Goal: Information Seeking & Learning: Learn about a topic

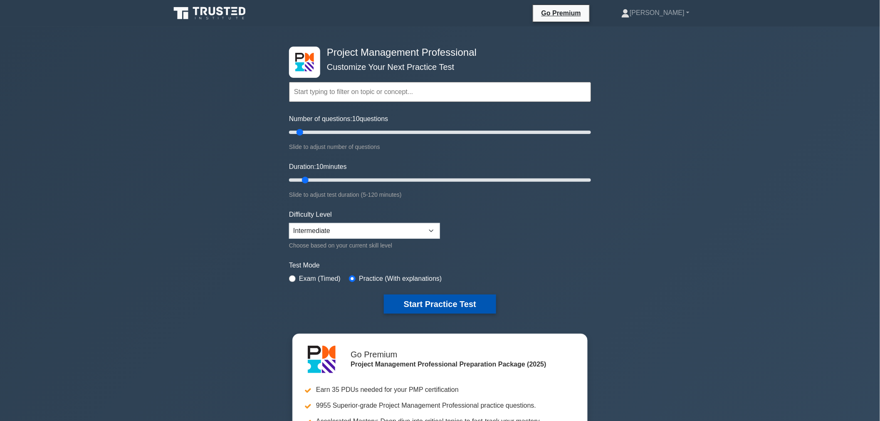
click at [464, 302] on button "Start Practice Test" at bounding box center [440, 303] width 112 height 19
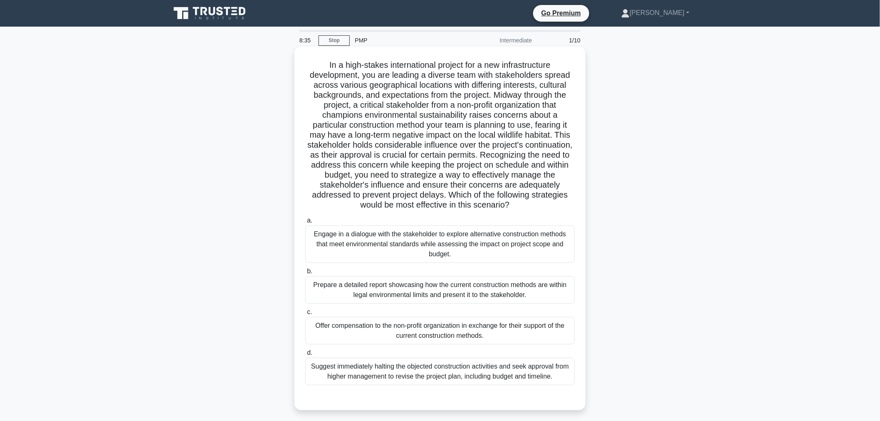
click at [425, 243] on div "Engage in a dialogue with the stakeholder to explore alternative construction m…" at bounding box center [439, 243] width 269 height 37
click at [305, 223] on input "a. Engage in a dialogue with the stakeholder to explore alternative constructio…" at bounding box center [305, 220] width 0 height 5
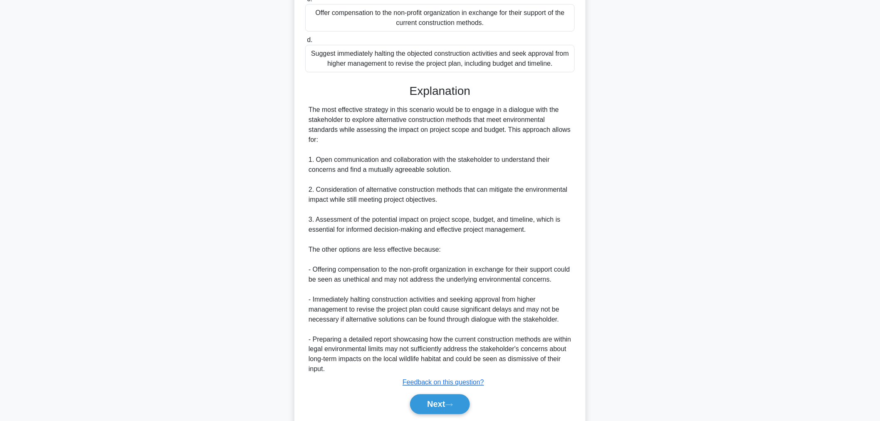
scroll to position [323, 0]
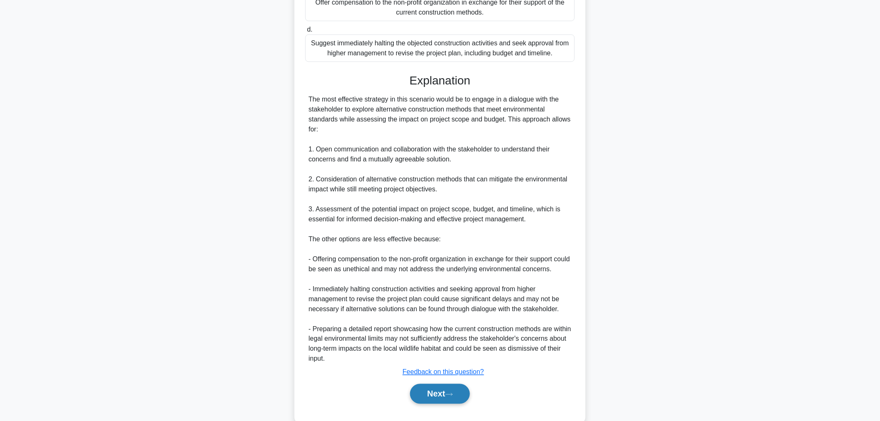
click at [431, 392] on button "Next" at bounding box center [439, 394] width 59 height 20
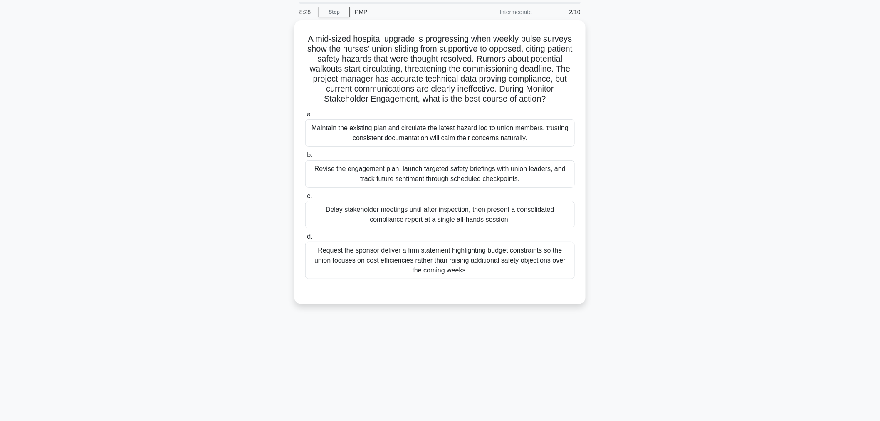
scroll to position [28, 0]
click at [455, 168] on div "Revise the engagement plan, launch targeted safety briefings with union leaders…" at bounding box center [439, 171] width 269 height 27
click at [305, 156] on input "b. Revise the engagement plan, launch targeted safety briefings with union lead…" at bounding box center [305, 153] width 0 height 5
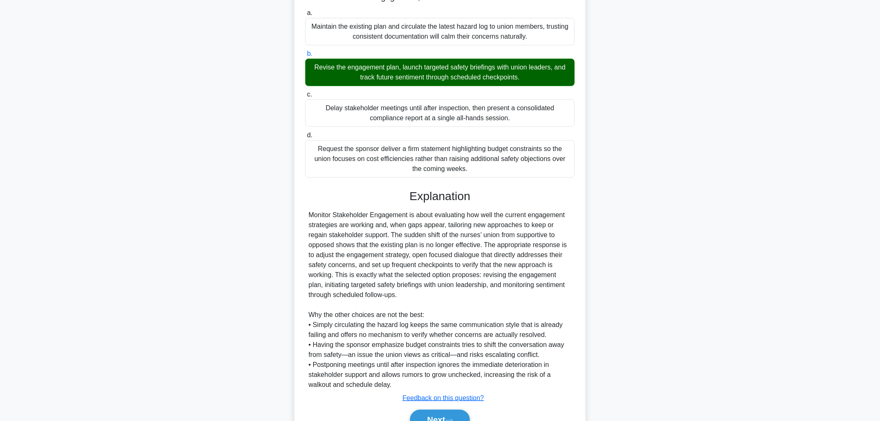
scroll to position [167, 0]
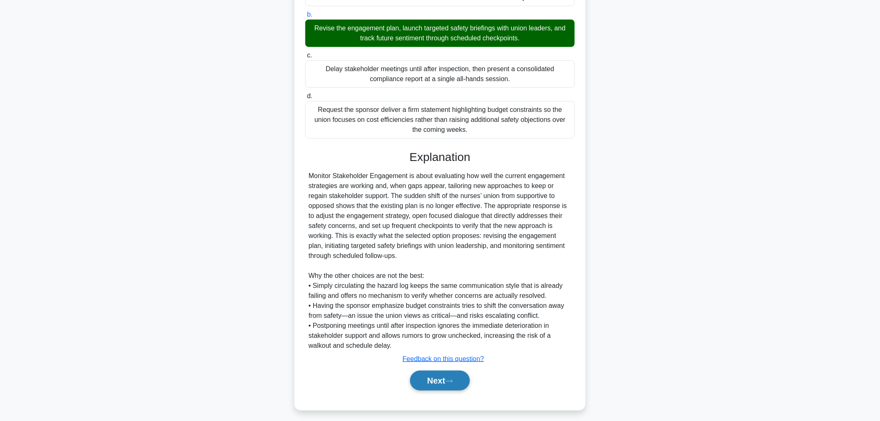
click at [440, 381] on button "Next" at bounding box center [439, 380] width 59 height 20
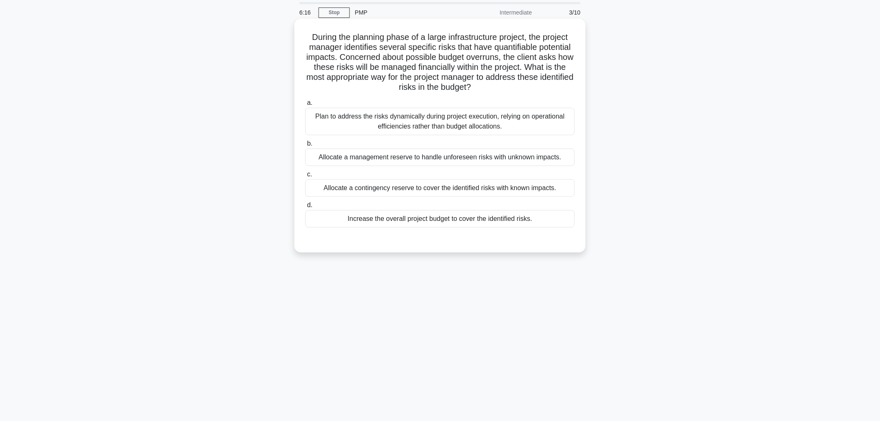
click at [419, 185] on div "Allocate a contingency reserve to cover the identified risks with known impacts." at bounding box center [439, 187] width 269 height 17
click at [305, 177] on input "c. Allocate a contingency reserve to cover the identified risks with known impa…" at bounding box center [305, 174] width 0 height 5
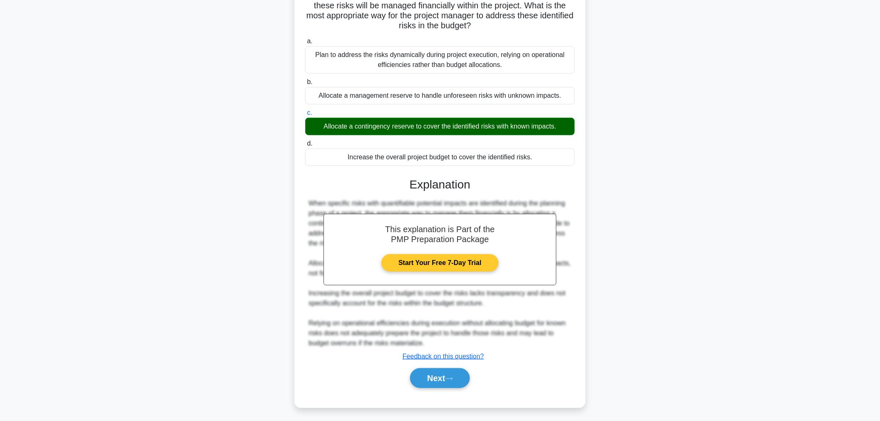
scroll to position [92, 0]
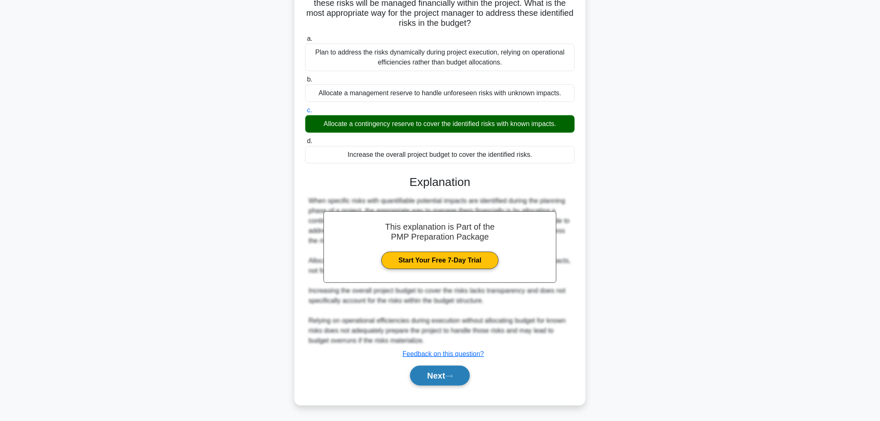
click at [431, 377] on button "Next" at bounding box center [439, 375] width 59 height 20
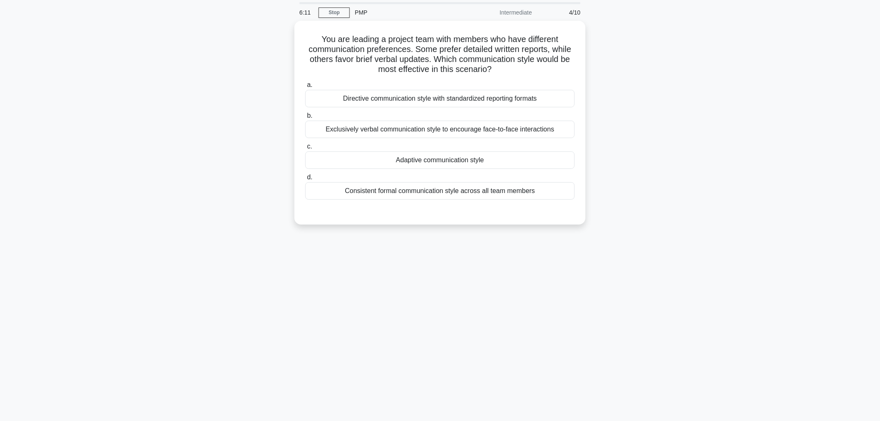
scroll to position [0, 0]
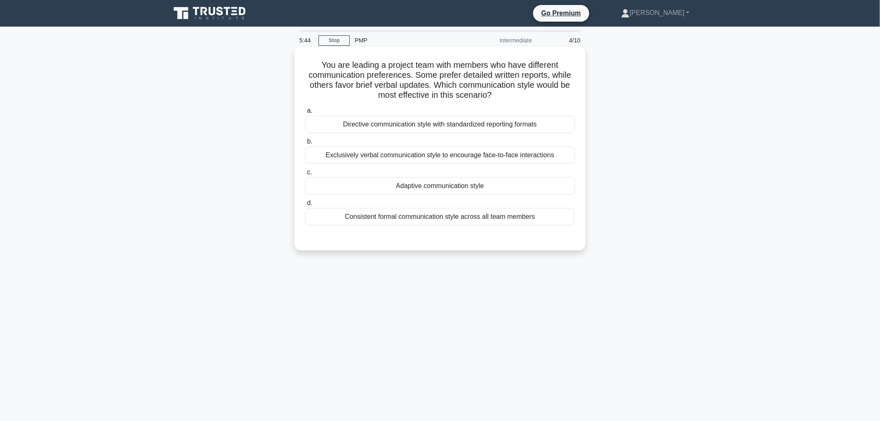
click at [427, 184] on div "Adaptive communication style" at bounding box center [439, 185] width 269 height 17
click at [305, 175] on input "c. Adaptive communication style" at bounding box center [305, 172] width 0 height 5
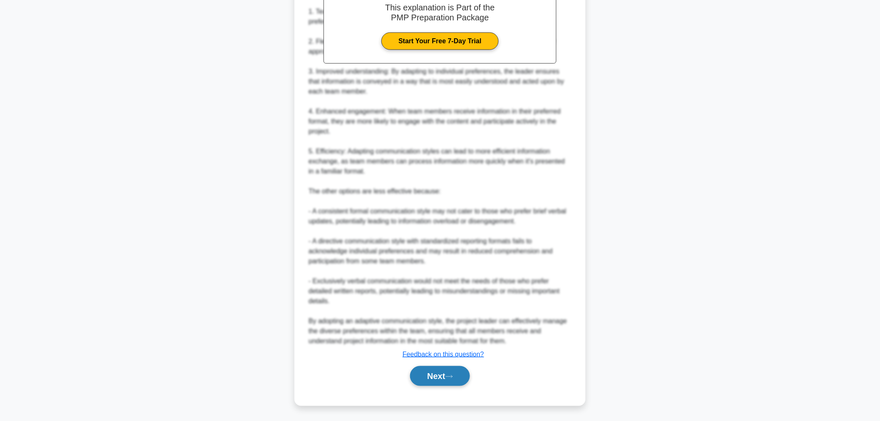
click at [423, 375] on button "Next" at bounding box center [439, 376] width 59 height 20
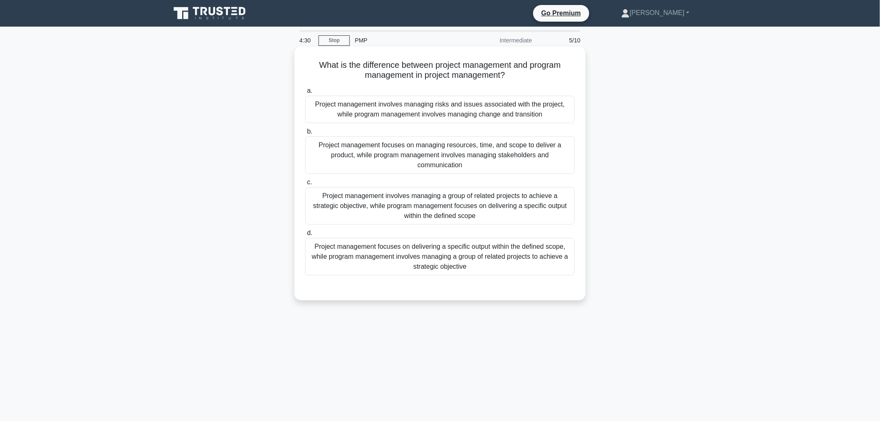
click at [451, 264] on div "Project management focuses on delivering a specific output within the defined s…" at bounding box center [439, 256] width 269 height 37
click at [305, 236] on input "d. Project management focuses on delivering a specific output within the define…" at bounding box center [305, 232] width 0 height 5
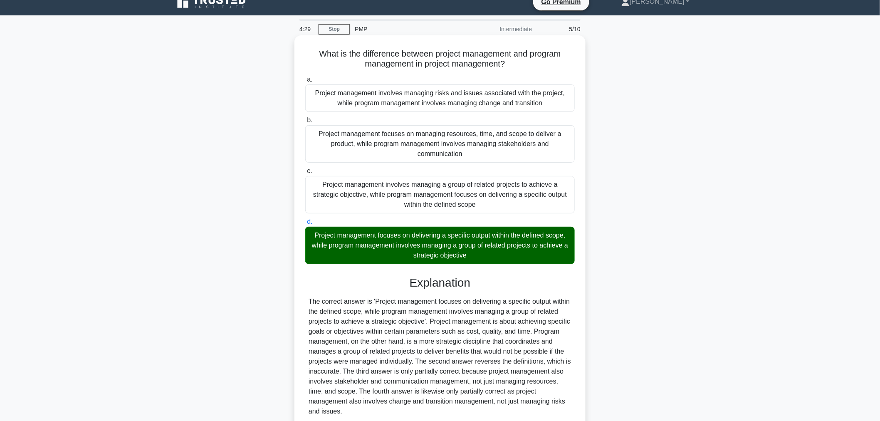
scroll to position [81, 0]
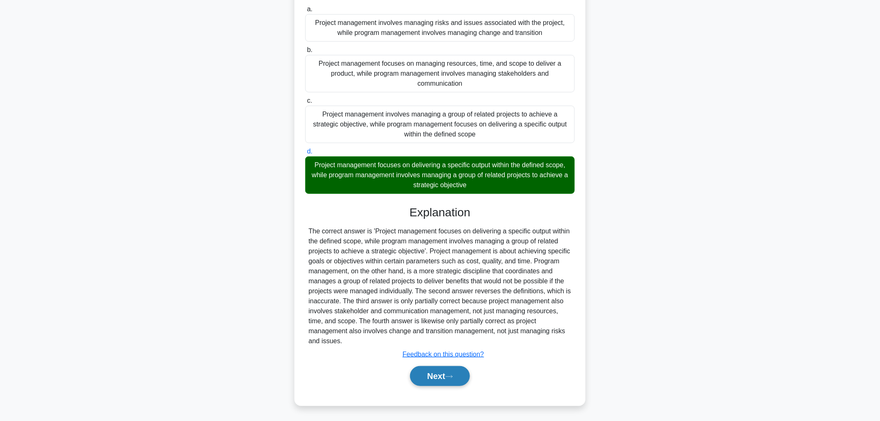
click at [425, 380] on button "Next" at bounding box center [439, 376] width 59 height 20
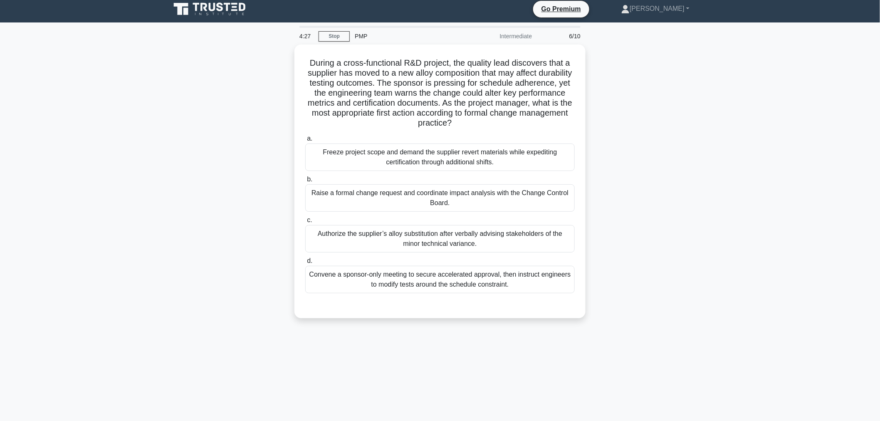
scroll to position [0, 0]
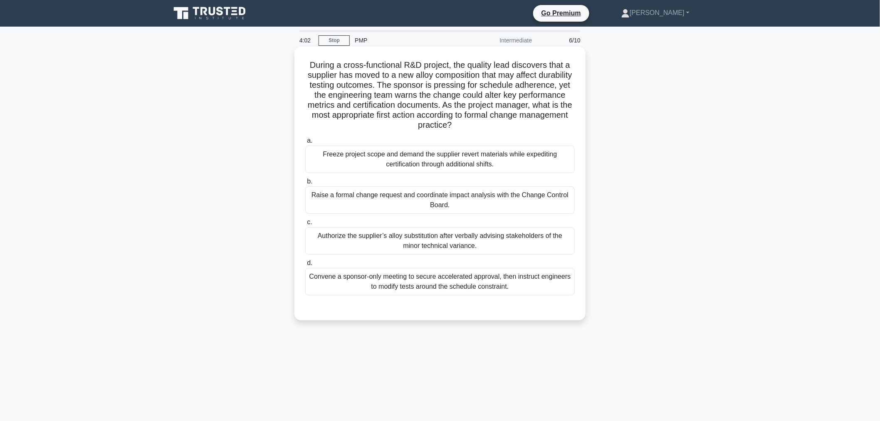
click at [461, 200] on div "Raise a formal change request and coordinate impact analysis with the Change Co…" at bounding box center [439, 199] width 269 height 27
click at [305, 184] on input "b. Raise a formal change request and coordinate impact analysis with the Change…" at bounding box center [305, 181] width 0 height 5
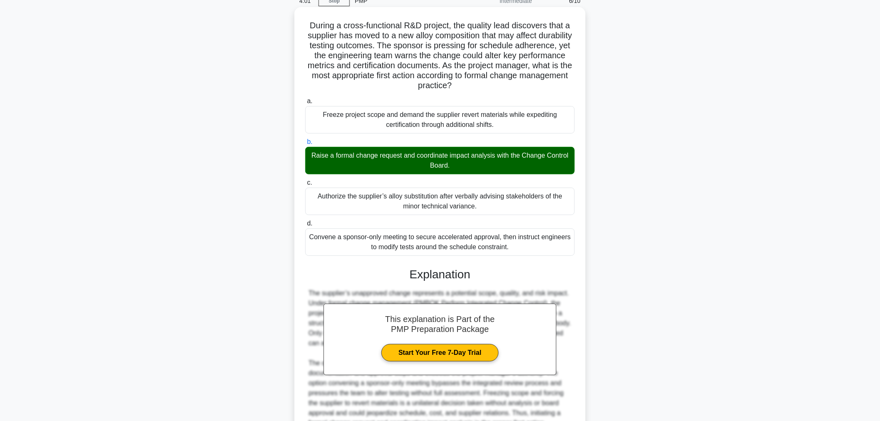
scroll to position [122, 0]
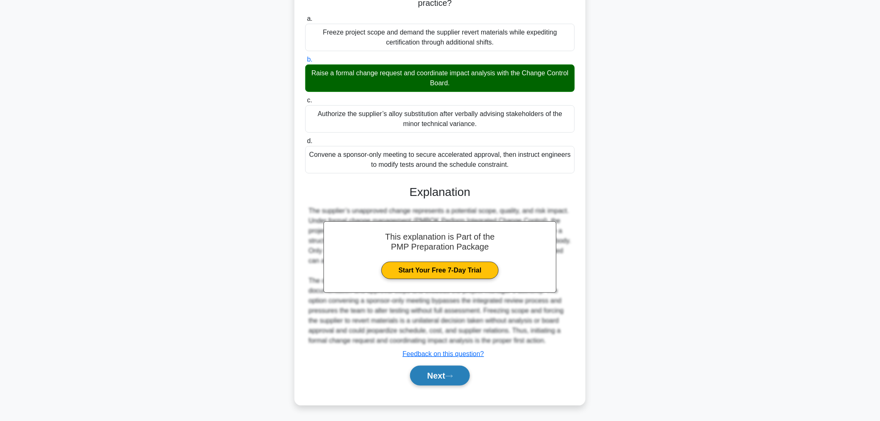
click at [442, 377] on button "Next" at bounding box center [439, 375] width 59 height 20
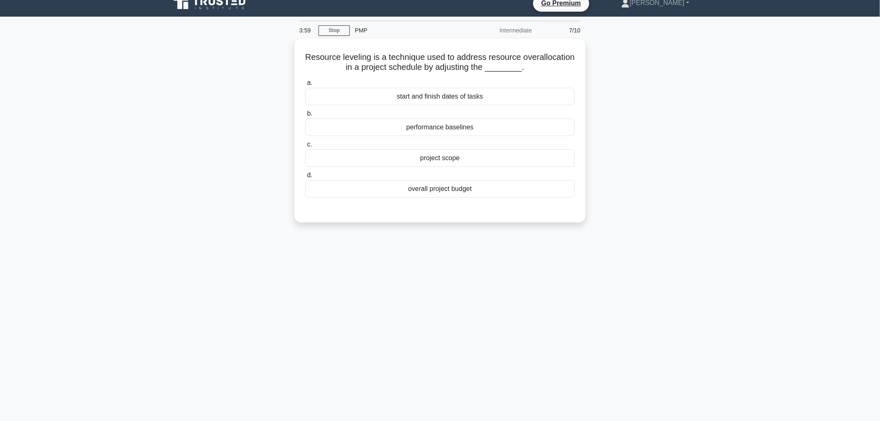
scroll to position [0, 0]
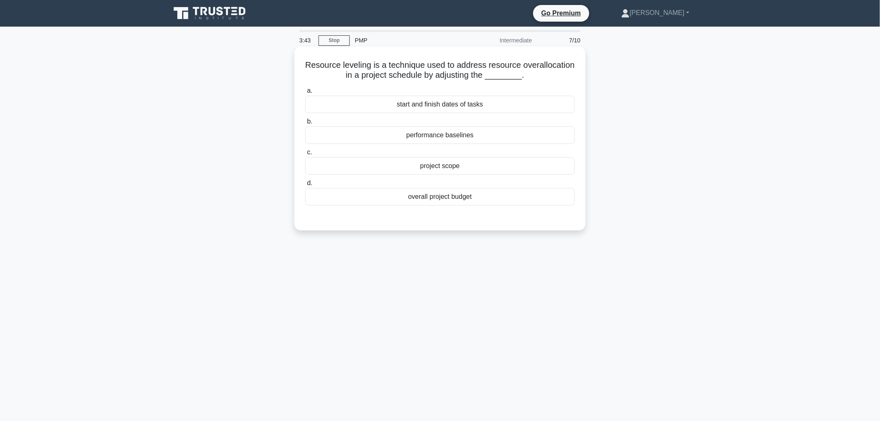
click at [416, 107] on div "start and finish dates of tasks" at bounding box center [439, 104] width 269 height 17
click at [305, 94] on input "a. start and finish dates of tasks" at bounding box center [305, 90] width 0 height 5
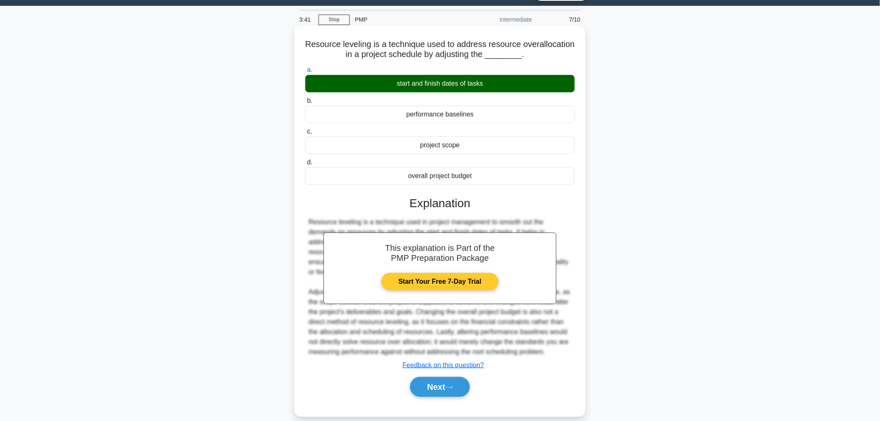
scroll to position [32, 0]
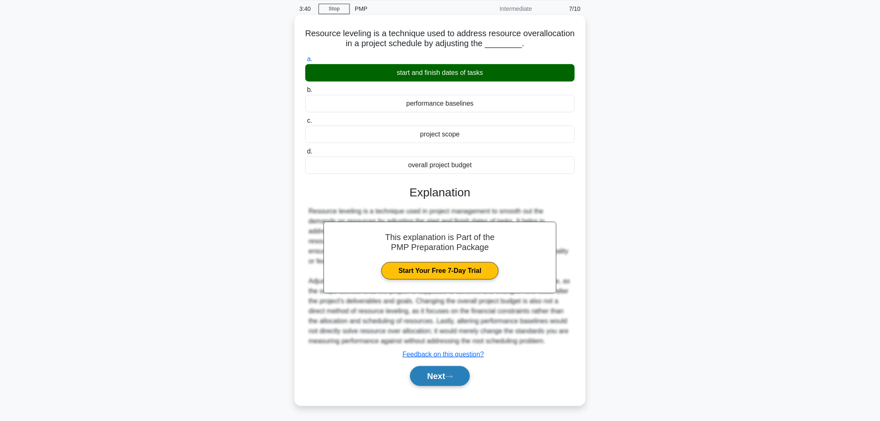
click at [429, 375] on button "Next" at bounding box center [439, 376] width 59 height 20
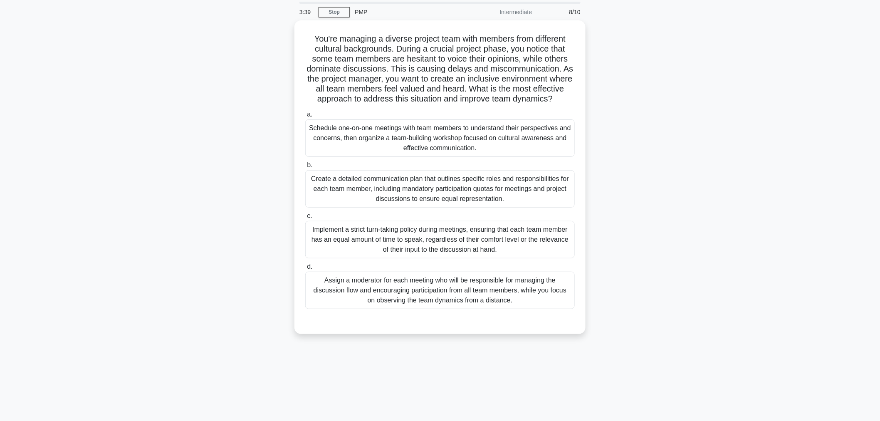
scroll to position [28, 0]
click at [393, 153] on div "Schedule one-on-one meetings with team members to understand their perspectives…" at bounding box center [439, 136] width 269 height 37
click at [305, 116] on input "a. Schedule one-on-one meetings with team members to understand their perspecti…" at bounding box center [305, 112] width 0 height 5
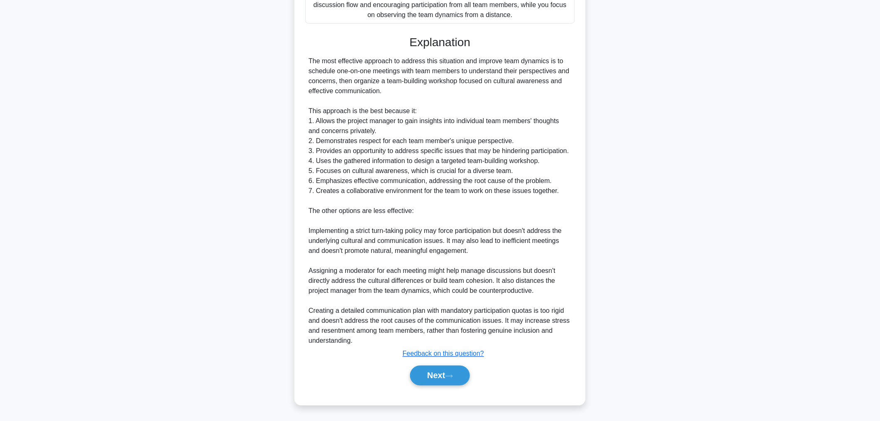
scroll to position [321, 0]
click at [429, 377] on button "Next" at bounding box center [439, 375] width 59 height 20
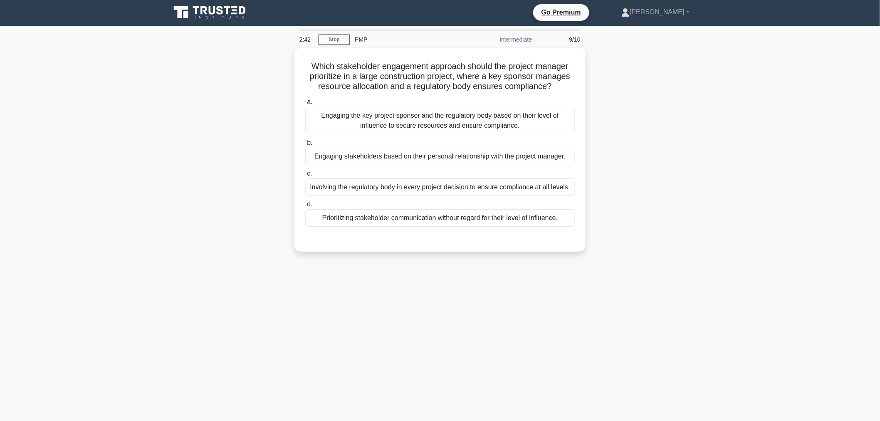
scroll to position [0, 0]
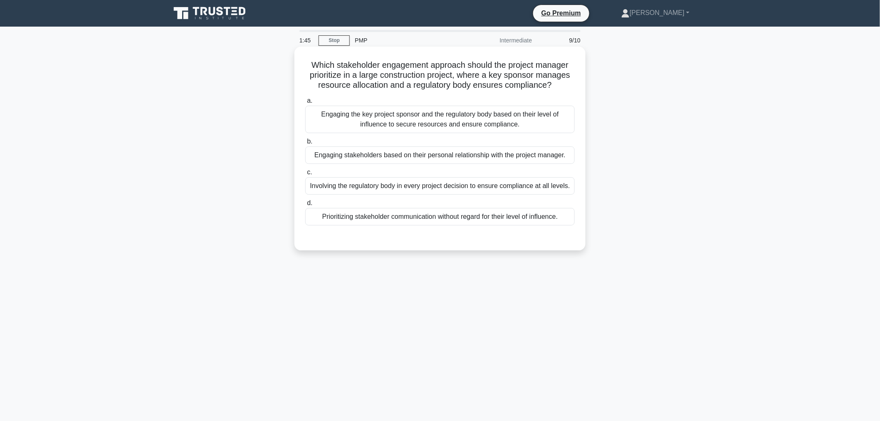
click at [410, 124] on div "Engaging the key project sponsor and the regulatory body based on their level o…" at bounding box center [439, 119] width 269 height 27
click at [305, 104] on input "a. Engaging the key project sponsor and the regulatory body based on their leve…" at bounding box center [305, 100] width 0 height 5
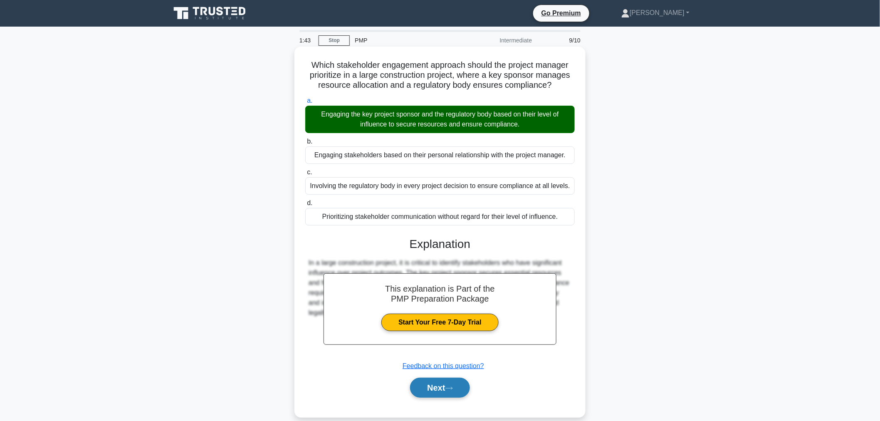
click at [460, 394] on button "Next" at bounding box center [439, 387] width 59 height 20
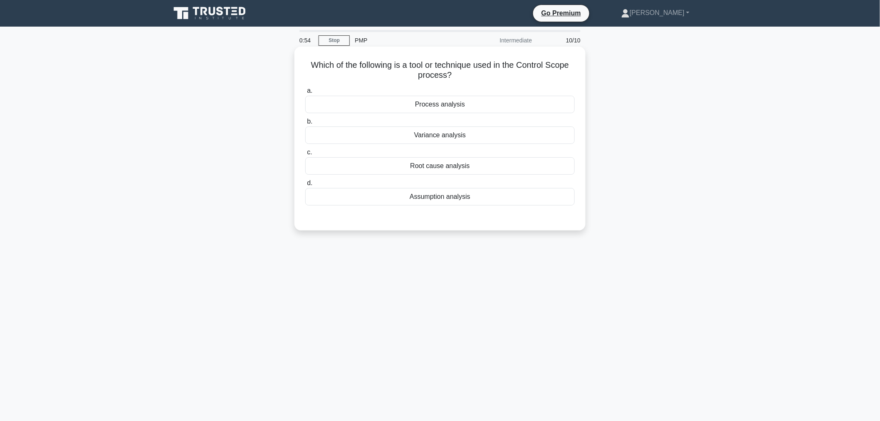
click at [432, 134] on div "Variance analysis" at bounding box center [439, 134] width 269 height 17
click at [305, 124] on input "b. Variance analysis" at bounding box center [305, 121] width 0 height 5
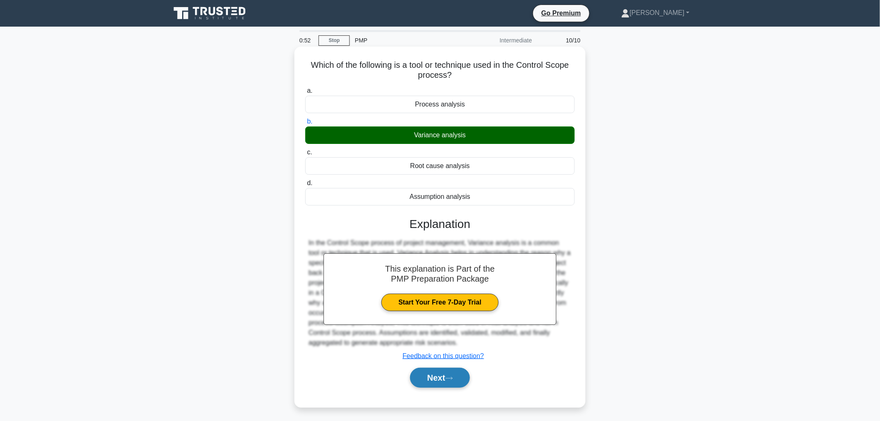
click at [449, 372] on button "Next" at bounding box center [439, 378] width 59 height 20
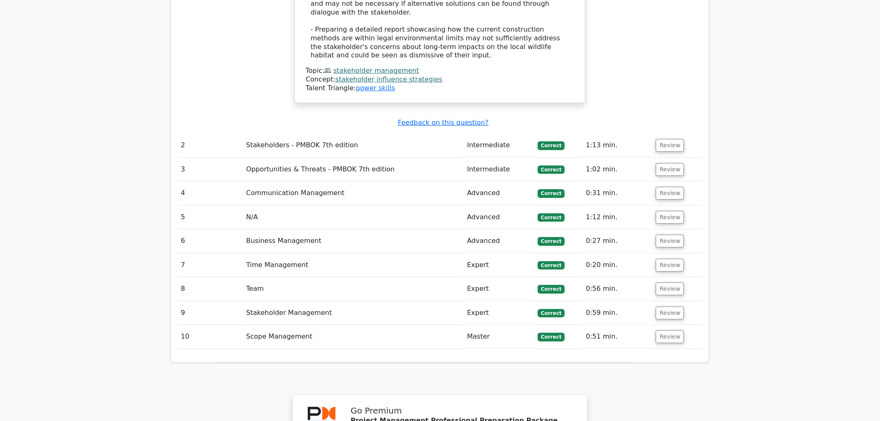
scroll to position [1570, 0]
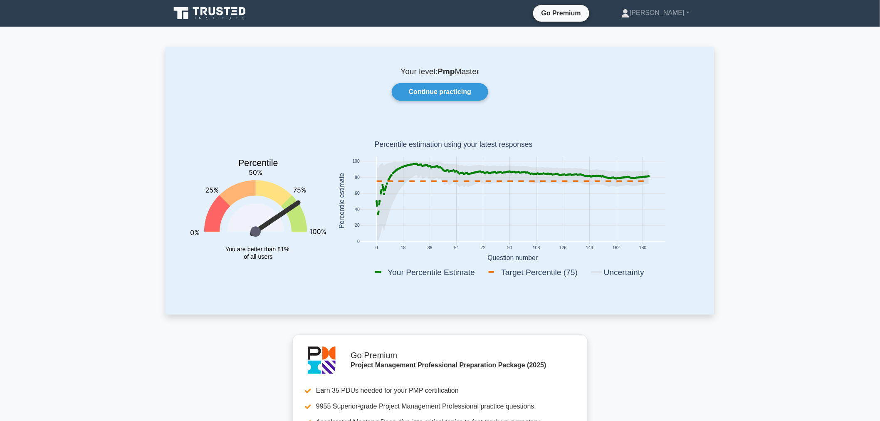
click at [434, 82] on div "Your level: Pmp Master Continue practicing Percentile You are better than 81% o…" at bounding box center [439, 180] width 549 height 267
click at [433, 89] on link "Continue practicing" at bounding box center [440, 91] width 96 height 17
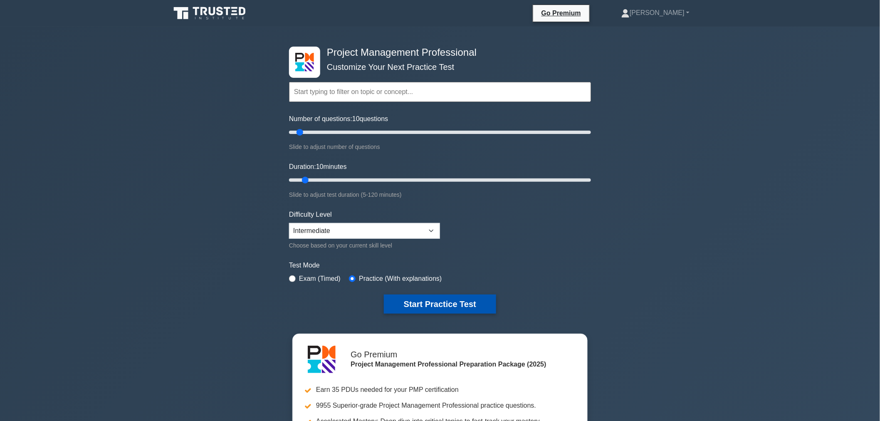
click at [420, 306] on button "Start Practice Test" at bounding box center [440, 303] width 112 height 19
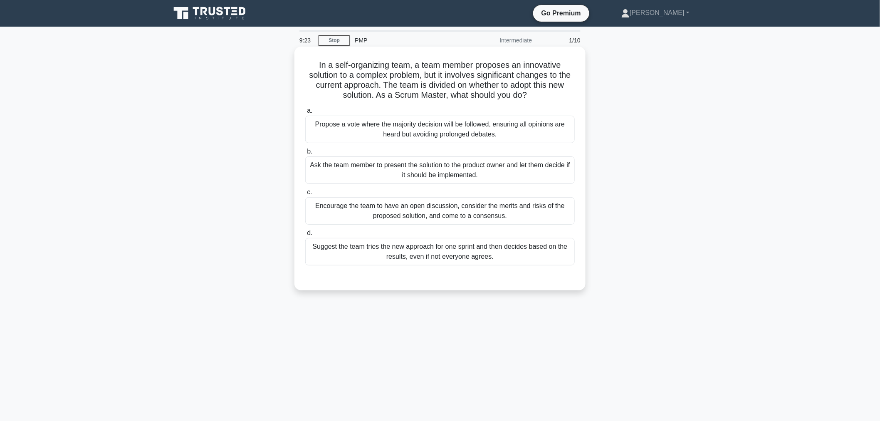
click at [400, 215] on div "Encourage the team to have an open discussion, consider the merits and risks of…" at bounding box center [439, 210] width 269 height 27
click at [305, 195] on input "c. Encourage the team to have an open discussion, consider the merits and risks…" at bounding box center [305, 192] width 0 height 5
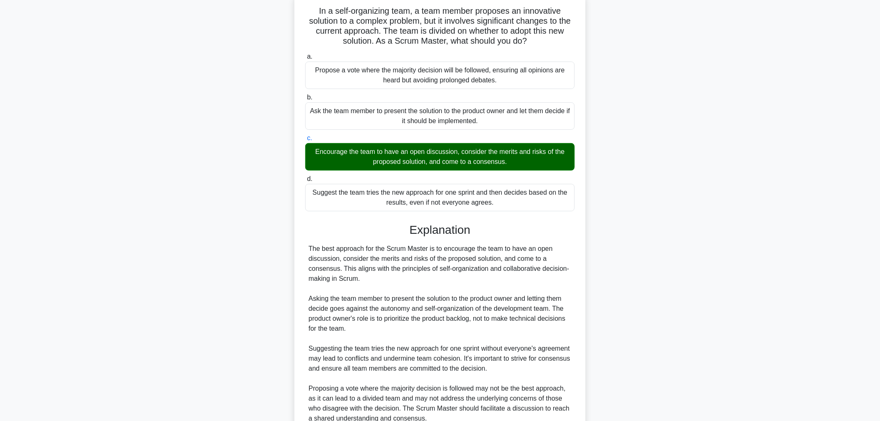
scroll to position [131, 0]
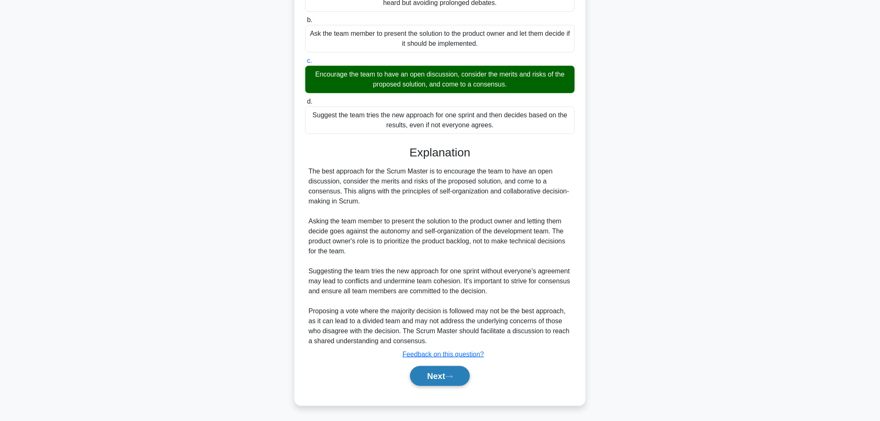
click at [445, 376] on button "Next" at bounding box center [439, 376] width 59 height 20
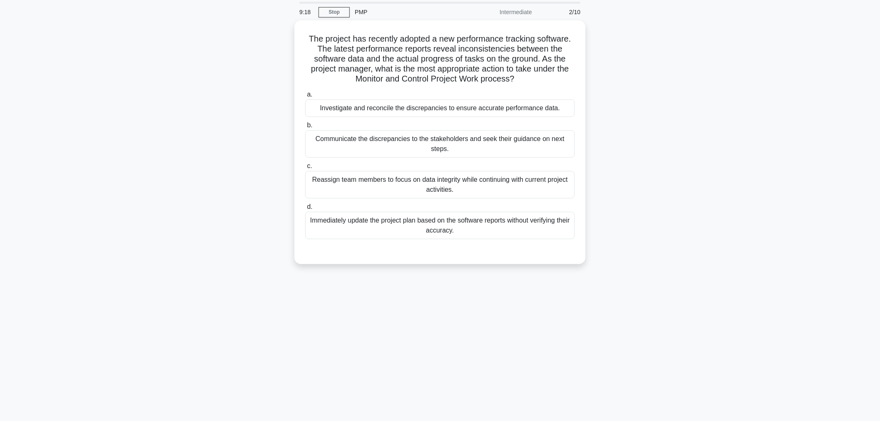
scroll to position [28, 0]
click at [399, 106] on div "Investigate and reconcile the discrepancies to ensure accurate performance data." at bounding box center [439, 106] width 269 height 17
click at [305, 96] on input "a. Investigate and reconcile the discrepancies to ensure accurate performance d…" at bounding box center [305, 92] width 0 height 5
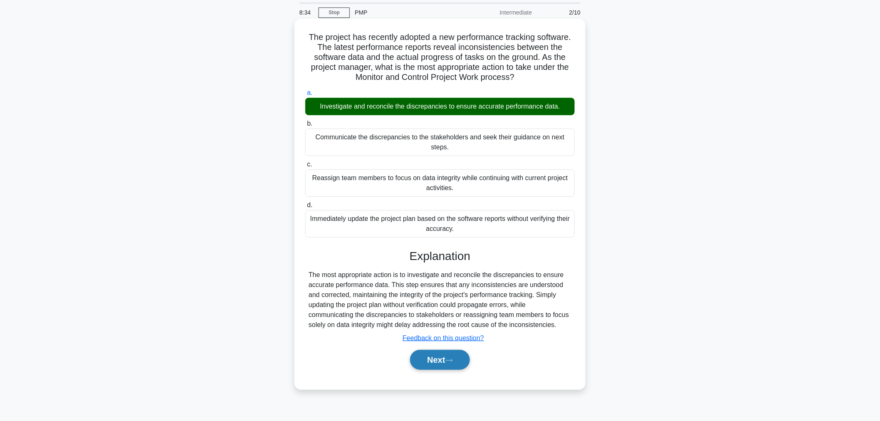
click at [438, 351] on button "Next" at bounding box center [439, 360] width 59 height 20
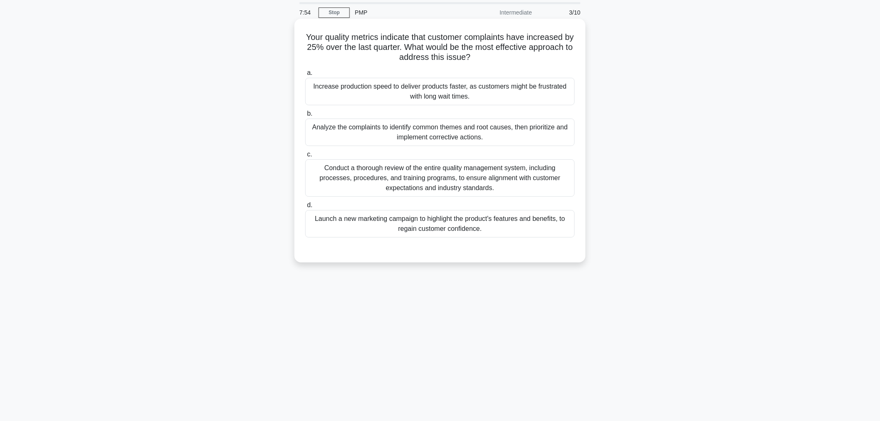
click at [404, 129] on div "Analyze the complaints to identify common themes and root causes, then prioriti…" at bounding box center [439, 131] width 269 height 27
click at [305, 116] on input "b. Analyze the complaints to identify common themes and root causes, then prior…" at bounding box center [305, 113] width 0 height 5
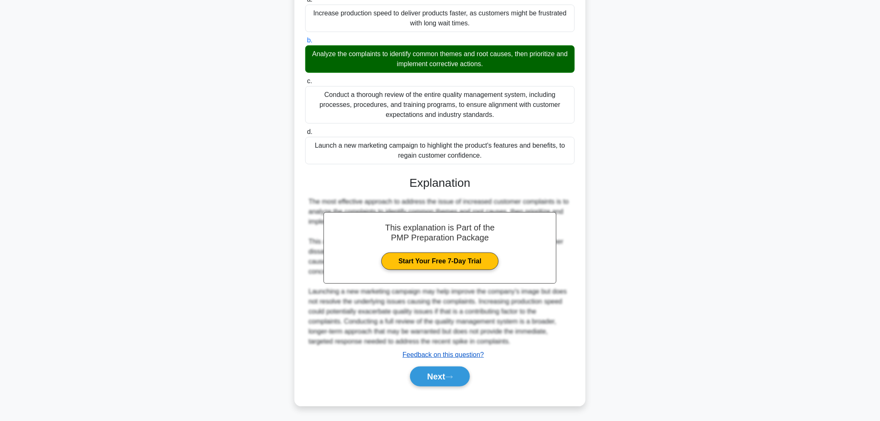
scroll to position [102, 0]
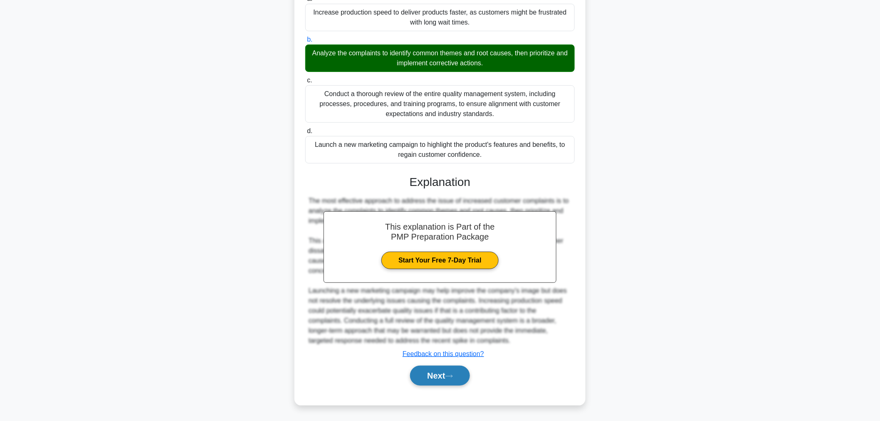
click at [441, 372] on button "Next" at bounding box center [439, 375] width 59 height 20
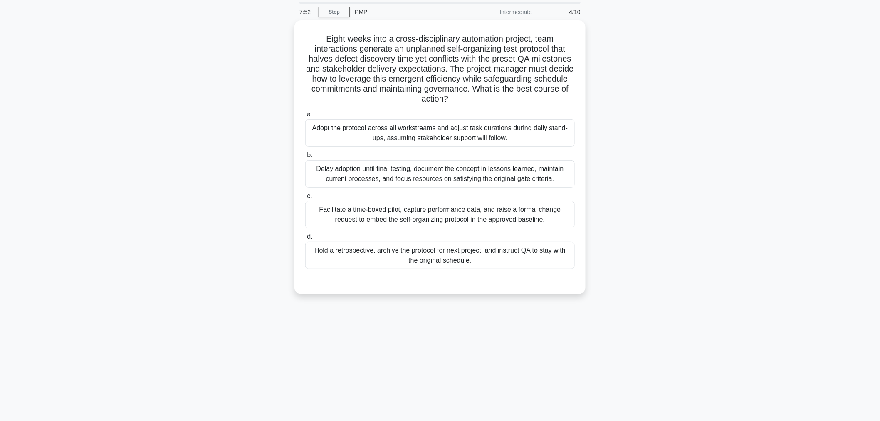
scroll to position [28, 0]
click at [434, 212] on div "Facilitate a time-boxed pilot, capture performance data, and raise a formal cha…" at bounding box center [439, 212] width 269 height 27
click at [305, 197] on input "c. Facilitate a time-boxed pilot, capture performance data, and raise a formal …" at bounding box center [305, 194] width 0 height 5
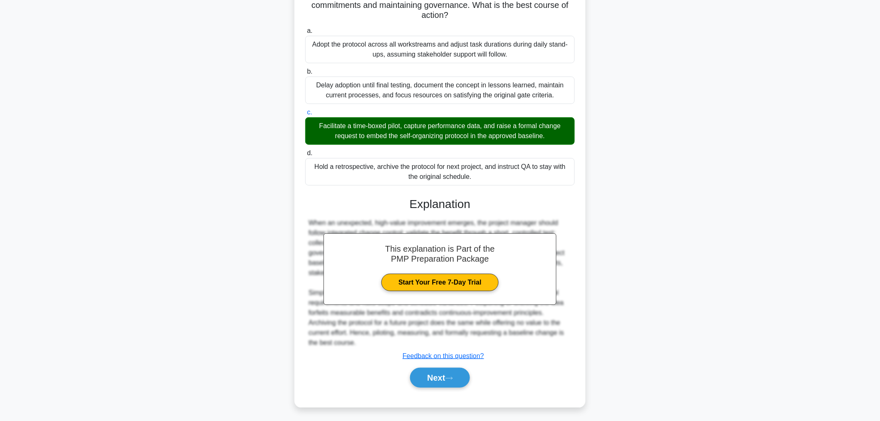
scroll to position [111, 0]
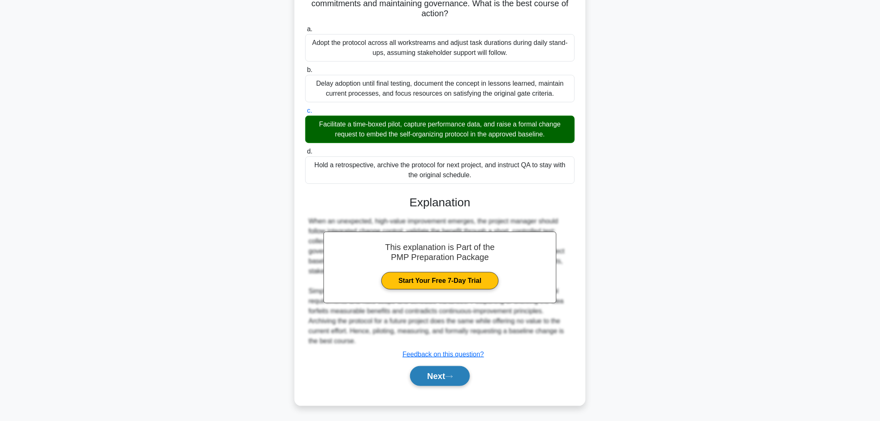
click at [439, 373] on button "Next" at bounding box center [439, 376] width 59 height 20
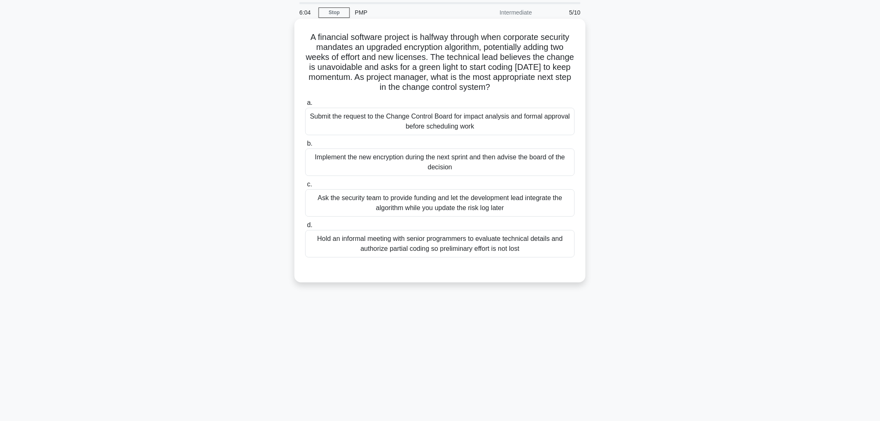
click at [422, 113] on div "Submit the request to the Change Control Board for impact analysis and formal a…" at bounding box center [439, 121] width 269 height 27
click at [305, 106] on input "a. Submit the request to the Change Control Board for impact analysis and forma…" at bounding box center [305, 102] width 0 height 5
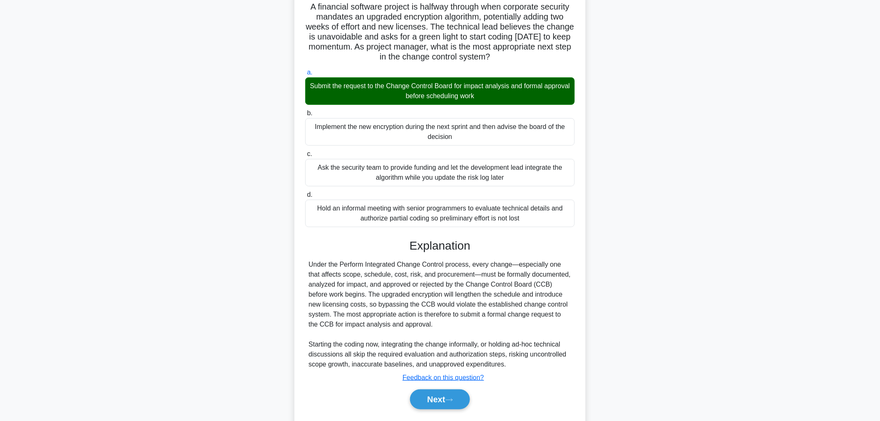
scroll to position [74, 0]
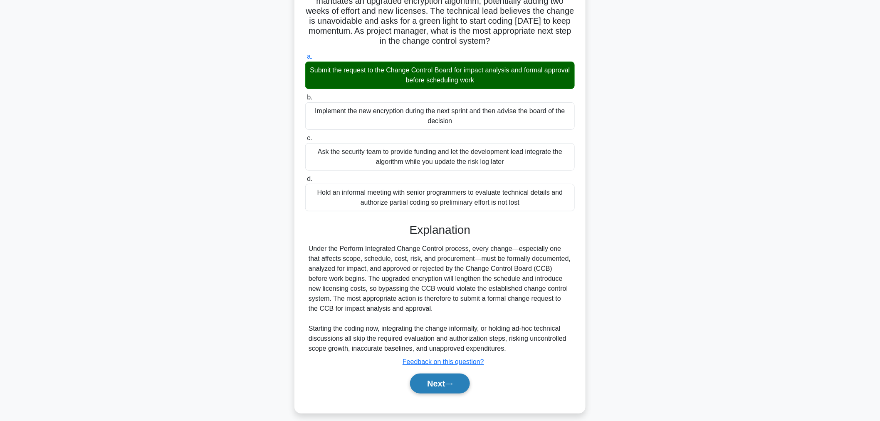
click at [453, 385] on icon at bounding box center [448, 384] width 7 height 5
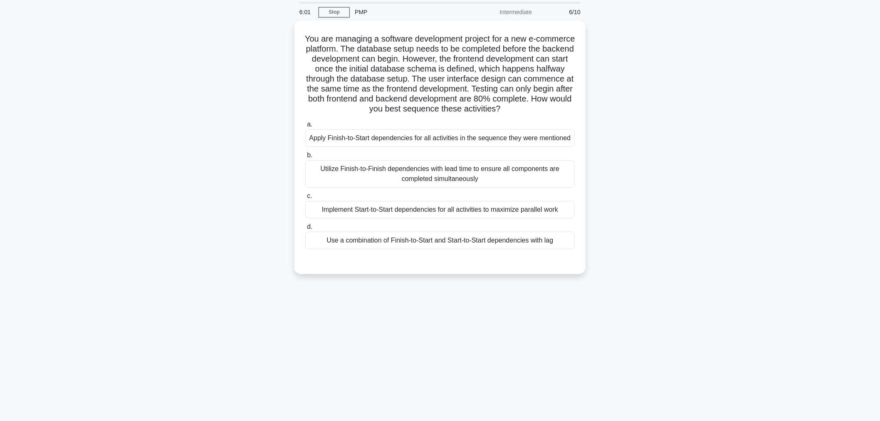
scroll to position [28, 0]
click at [417, 242] on div "Use a combination of Finish-to-Start and Start-to-Start dependencies with lag" at bounding box center [439, 238] width 269 height 17
click at [305, 228] on input "d. Use a combination of Finish-to-Start and Start-to-Start dependencies with lag" at bounding box center [305, 224] width 0 height 5
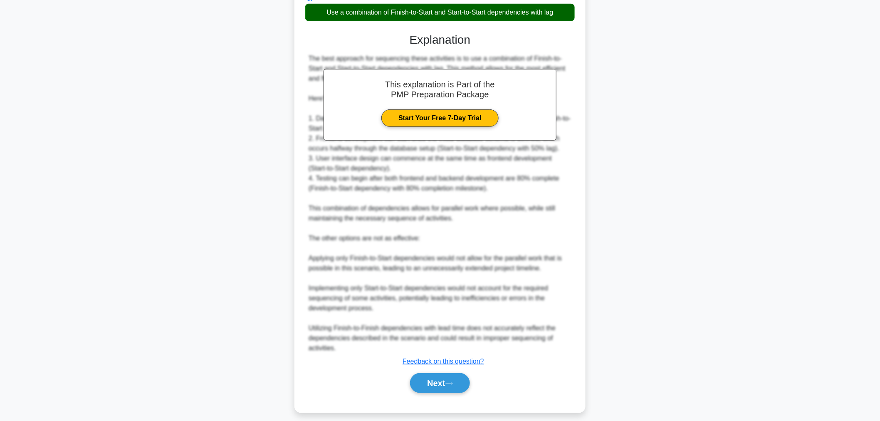
scroll to position [261, 0]
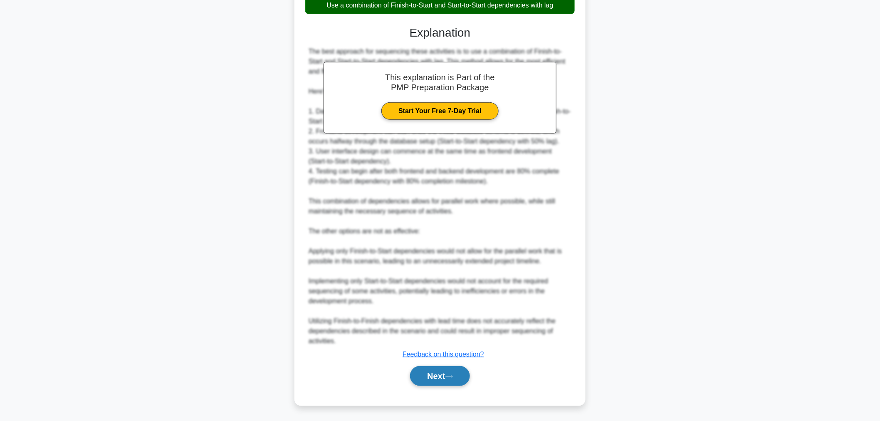
click at [446, 372] on button "Next" at bounding box center [439, 376] width 59 height 20
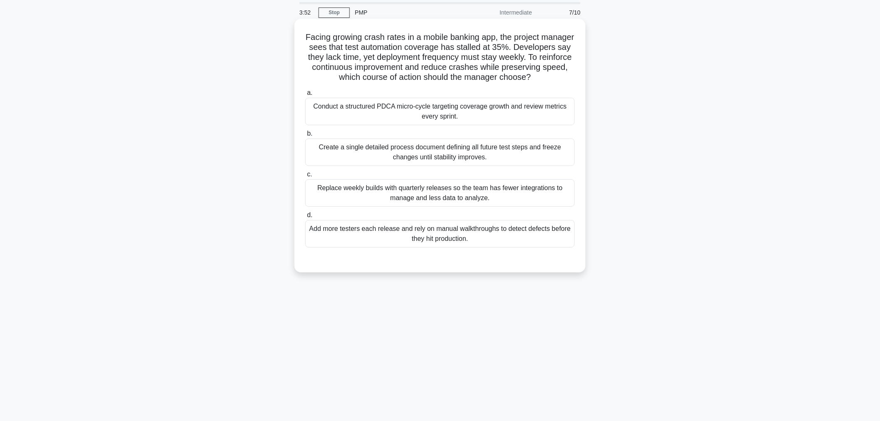
click at [468, 236] on div "Add more testers each release and rely on manual walkthroughs to detect defects…" at bounding box center [439, 233] width 269 height 27
click at [305, 218] on input "d. Add more testers each release and rely on manual walkthroughs to detect defe…" at bounding box center [305, 214] width 0 height 5
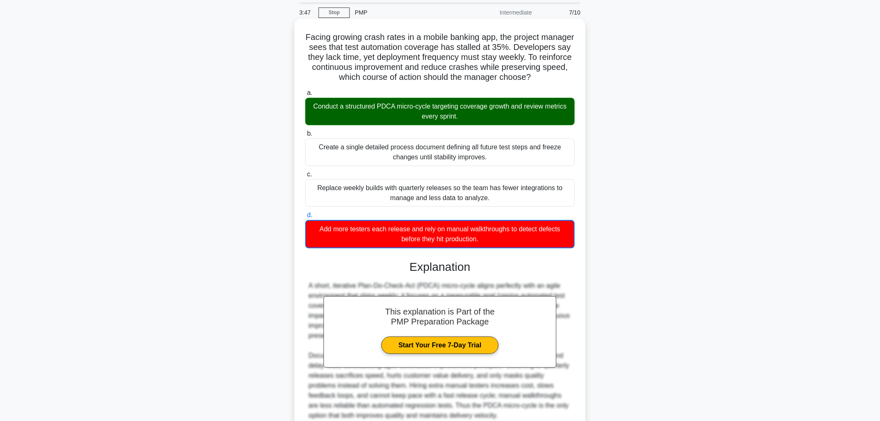
scroll to position [111, 0]
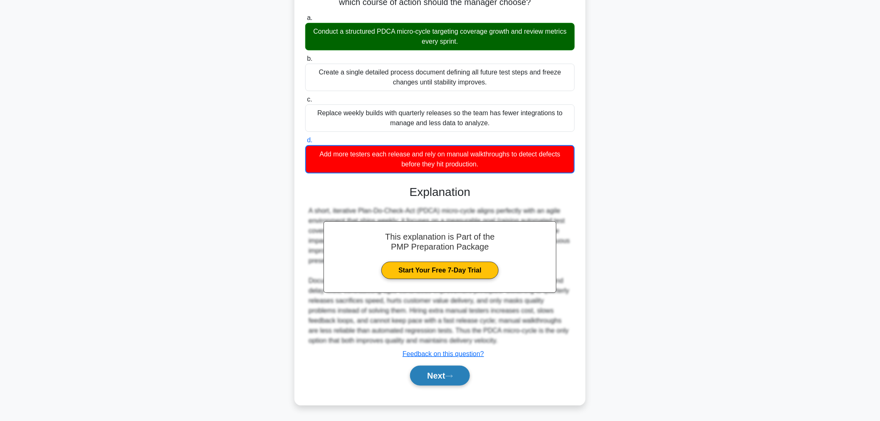
click at [432, 378] on button "Next" at bounding box center [439, 375] width 59 height 20
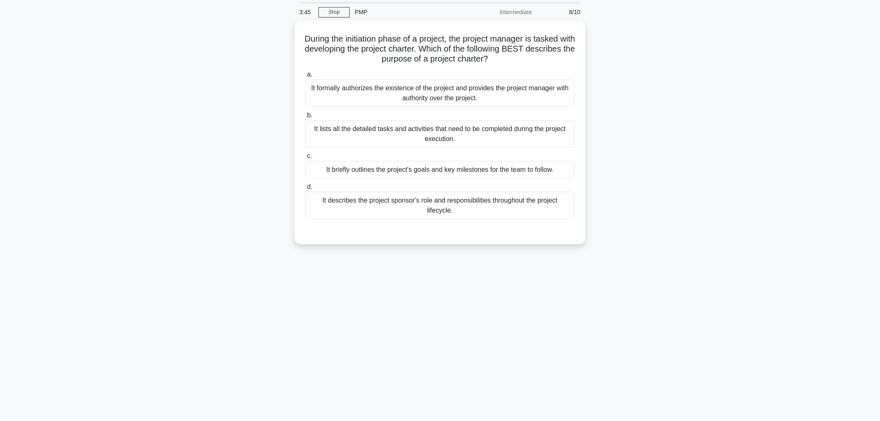
scroll to position [28, 0]
click at [431, 95] on div "It formally authorizes the existence of the project and provides the project ma…" at bounding box center [439, 91] width 269 height 27
click at [305, 76] on input "a. It formally authorizes the existence of the project and provides the project…" at bounding box center [305, 72] width 0 height 5
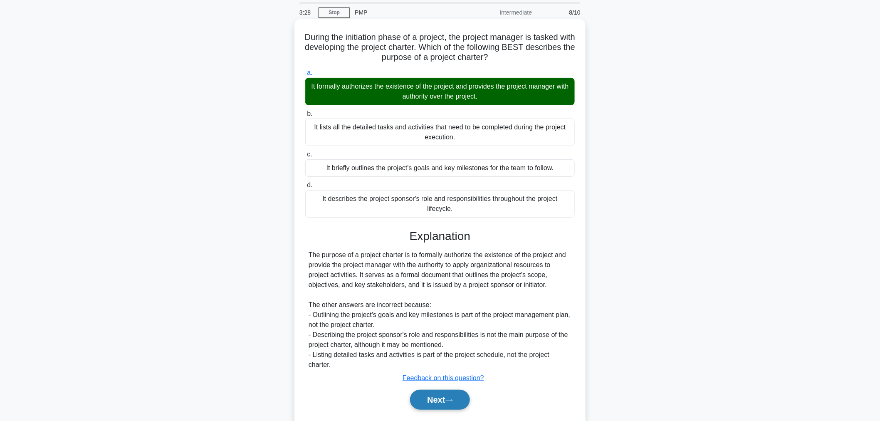
click at [444, 398] on button "Next" at bounding box center [439, 400] width 59 height 20
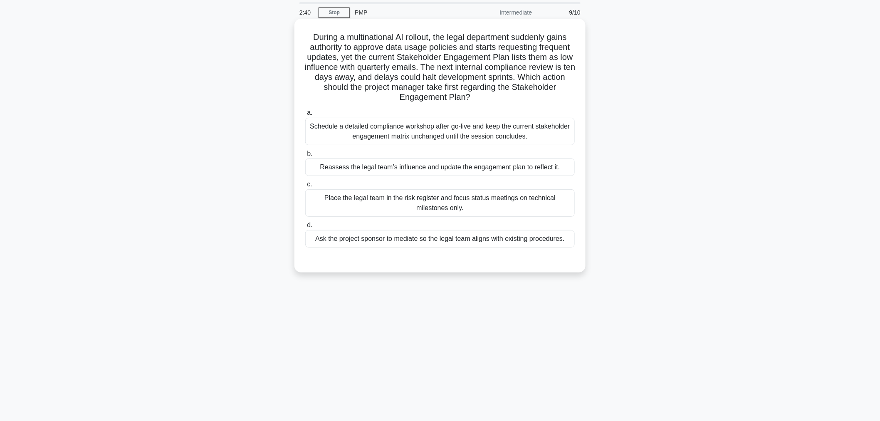
click at [417, 168] on div "Reassess the legal team’s influence and update the engagement plan to reflect i…" at bounding box center [439, 166] width 269 height 17
click at [305, 156] on input "b. Reassess the legal team’s influence and update the engagement plan to reflec…" at bounding box center [305, 153] width 0 height 5
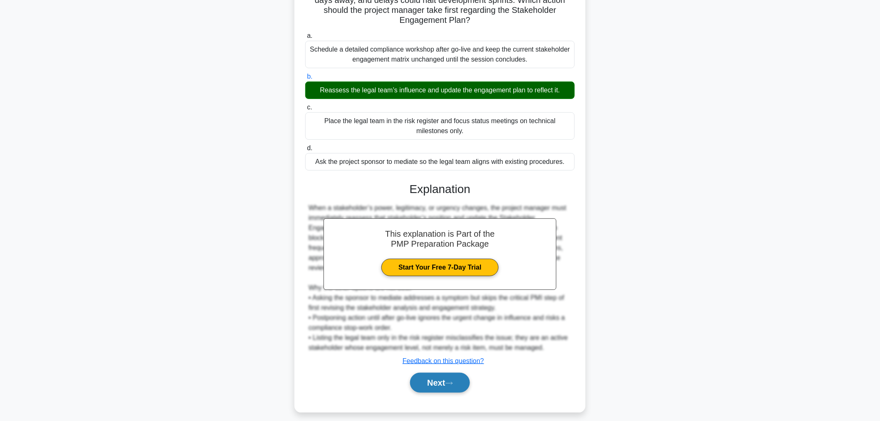
scroll to position [111, 0]
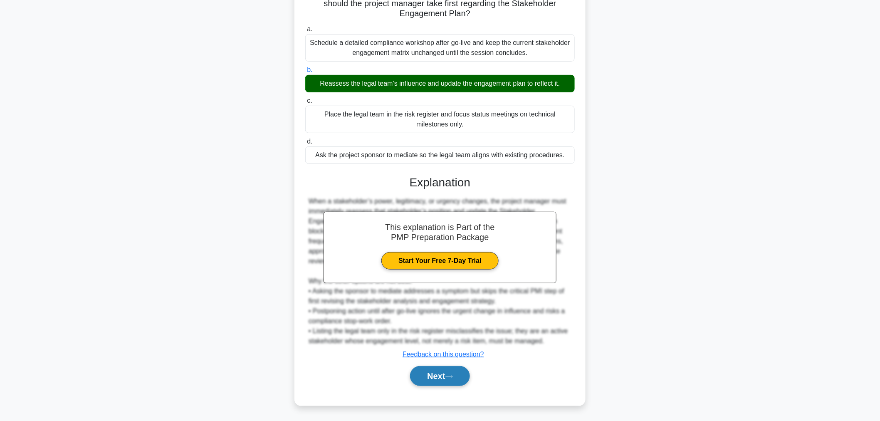
click at [427, 381] on button "Next" at bounding box center [439, 376] width 59 height 20
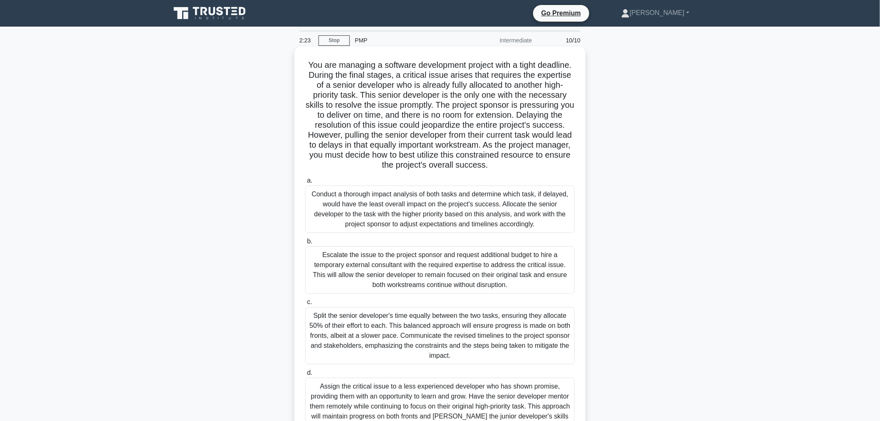
scroll to position [46, 0]
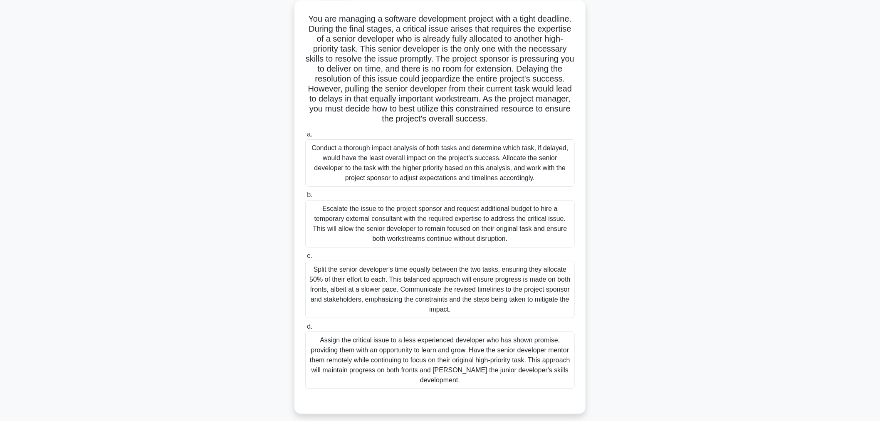
click at [335, 154] on div "Conduct a thorough impact analysis of both tasks and determine which task, if d…" at bounding box center [439, 162] width 269 height 47
click at [305, 137] on input "a. Conduct a thorough impact analysis of both tasks and determine which task, i…" at bounding box center [305, 134] width 0 height 5
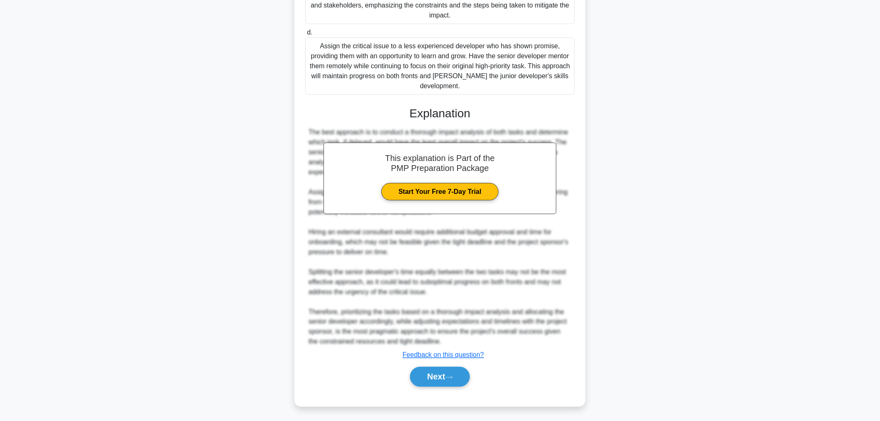
scroll to position [341, 0]
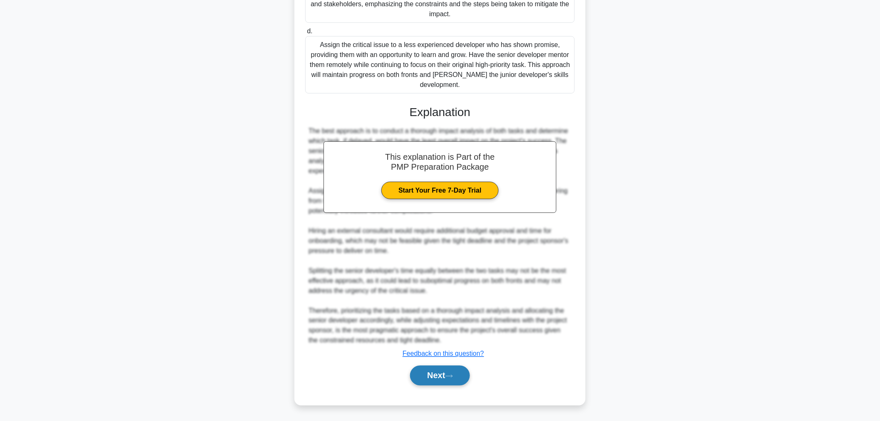
click at [431, 372] on button "Next" at bounding box center [439, 375] width 59 height 20
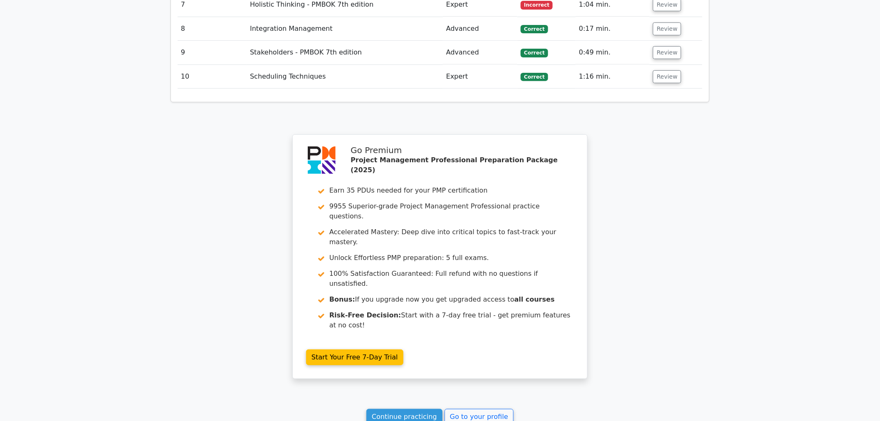
scroll to position [1382, 0]
